Goal: Check status: Check status

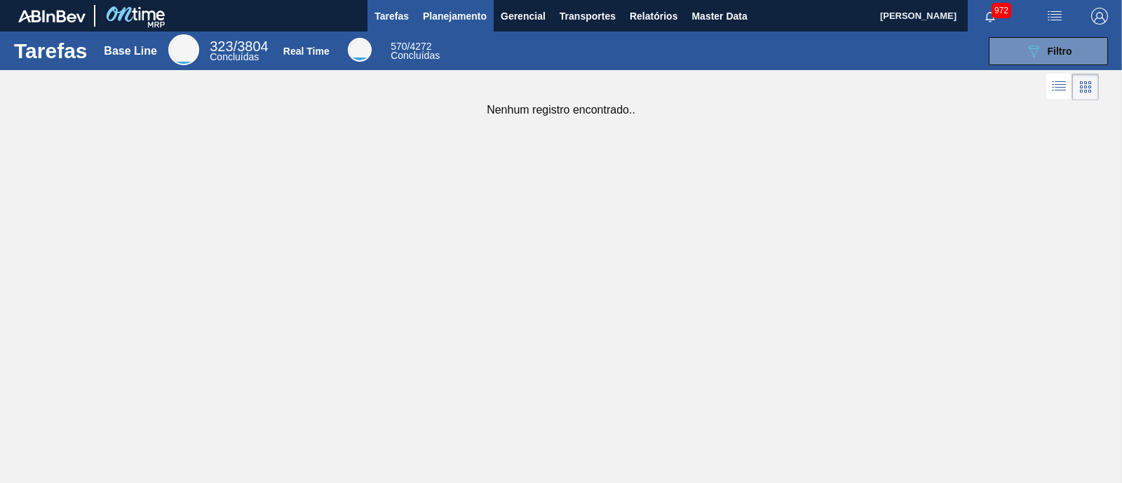
click at [455, 28] on button "Planejamento" at bounding box center [455, 16] width 78 height 32
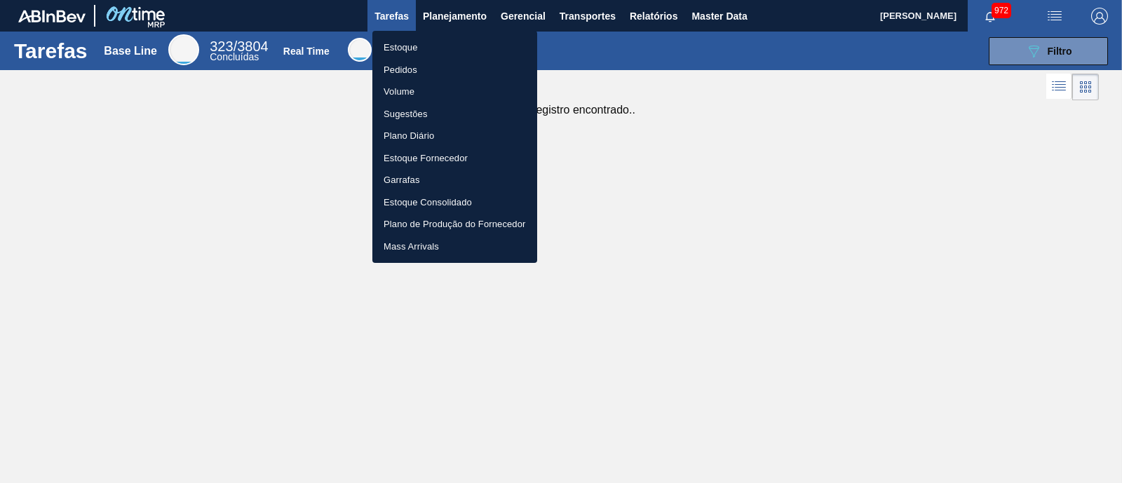
click at [424, 43] on li "Estoque" at bounding box center [454, 47] width 165 height 22
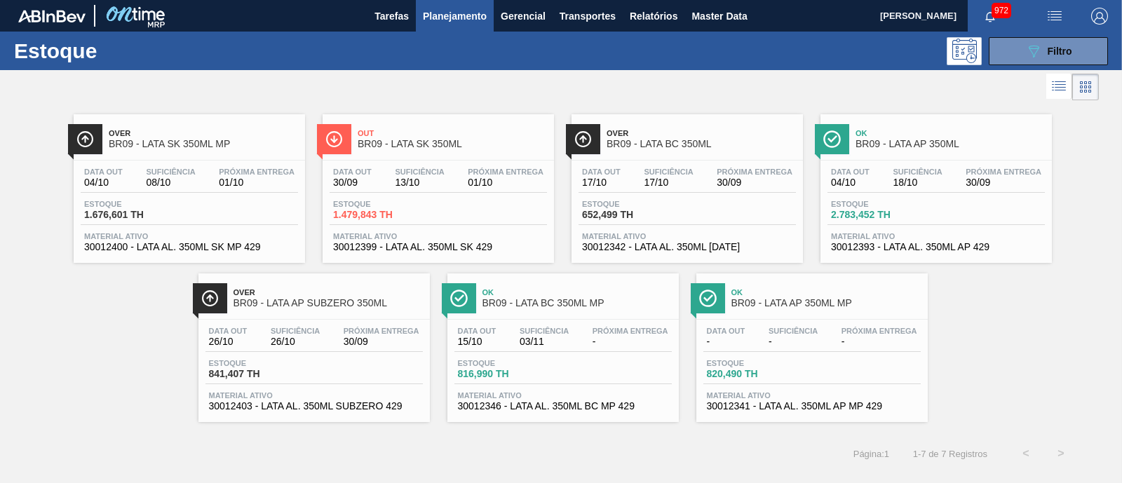
click at [430, 205] on span "Estoque" at bounding box center [382, 204] width 98 height 8
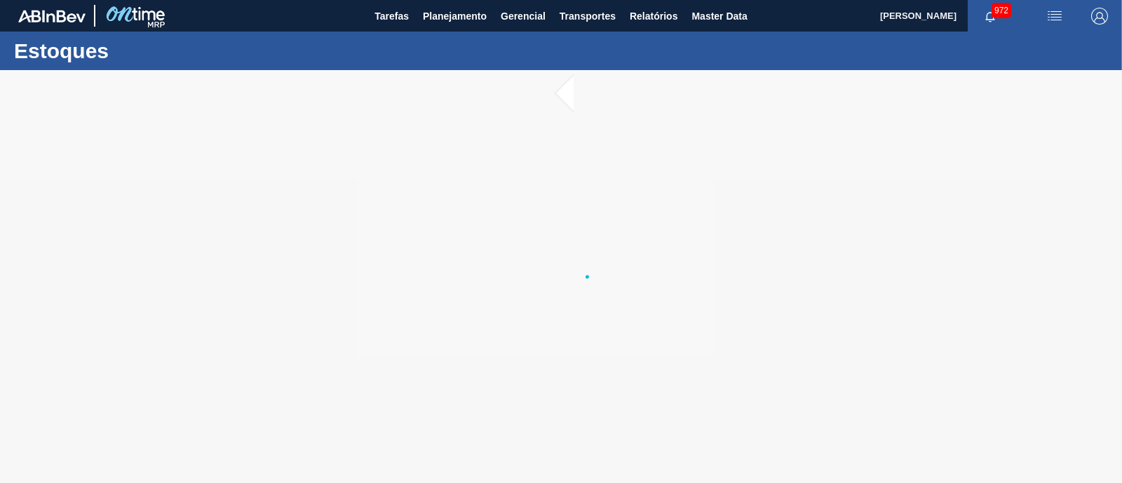
click at [983, 20] on span "button" at bounding box center [990, 16] width 34 height 11
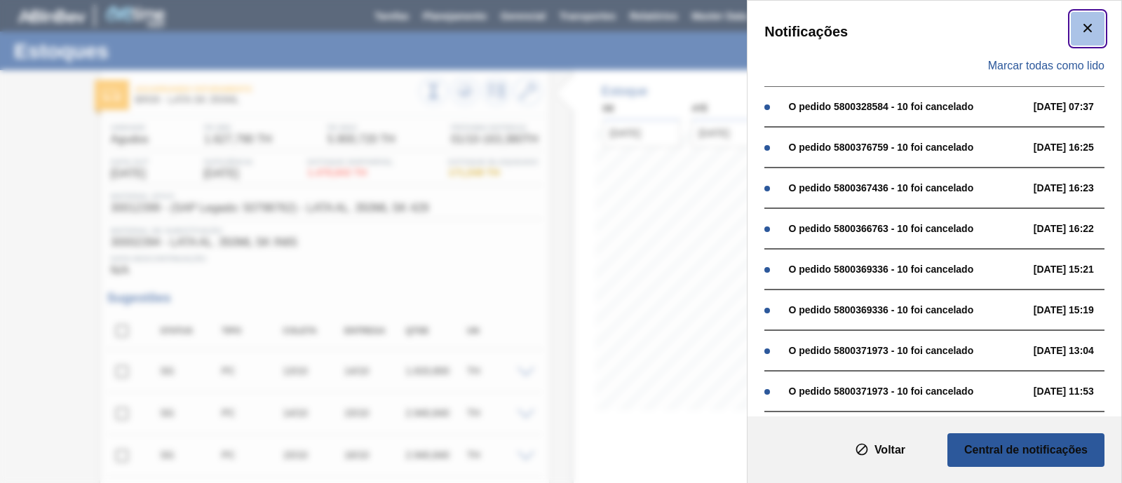
click at [1095, 26] on button "botão de ícone" at bounding box center [1088, 29] width 34 height 34
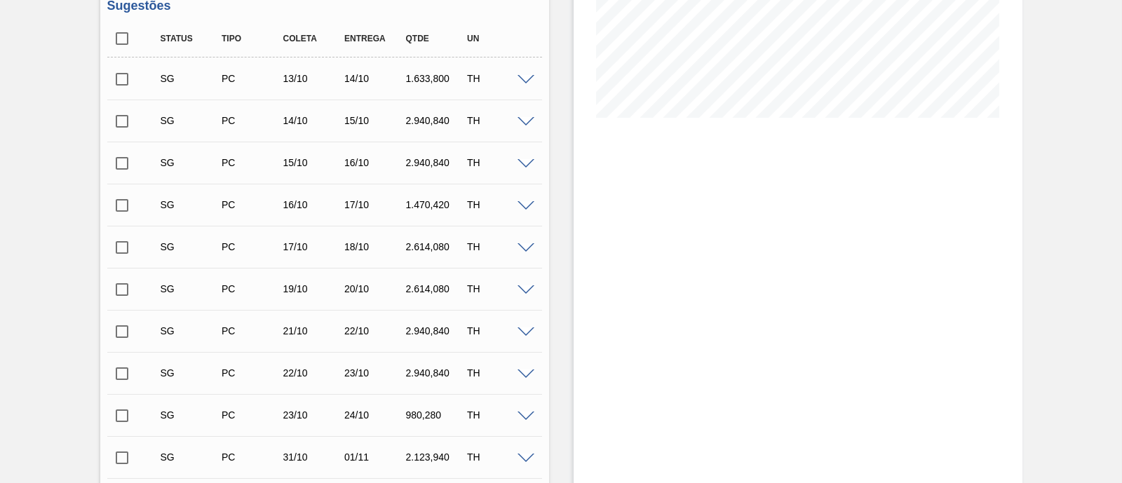
scroll to position [135, 0]
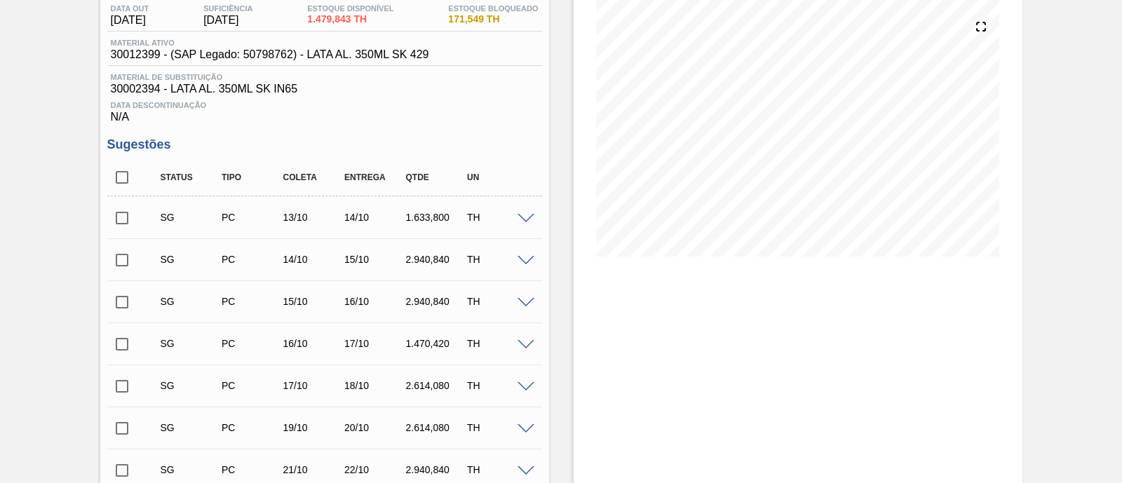
scroll to position [48, 0]
